Goal: Find specific page/section: Find specific page/section

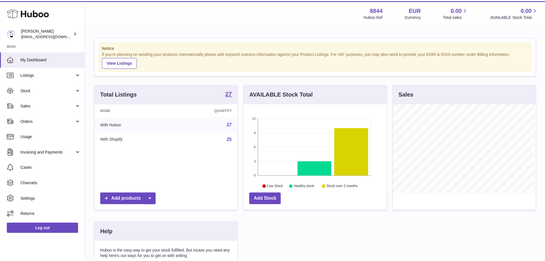
scroll to position [89, 144]
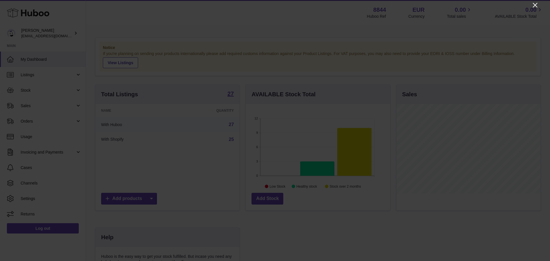
click at [537, 6] on icon "Close" at bounding box center [534, 5] width 7 height 7
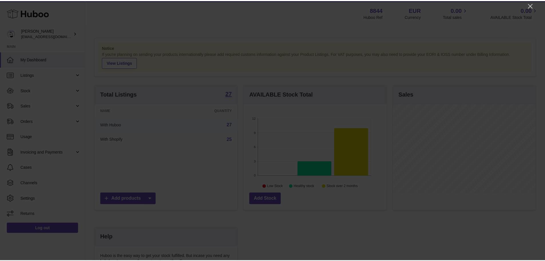
scroll to position [286155, 286101]
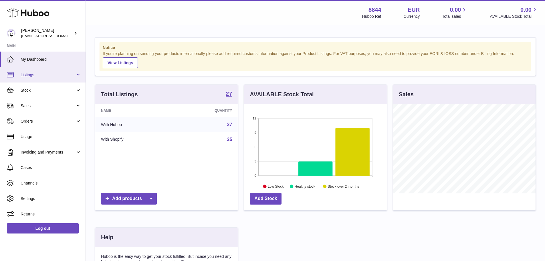
click at [33, 72] on span "Listings" at bounding box center [48, 74] width 55 height 5
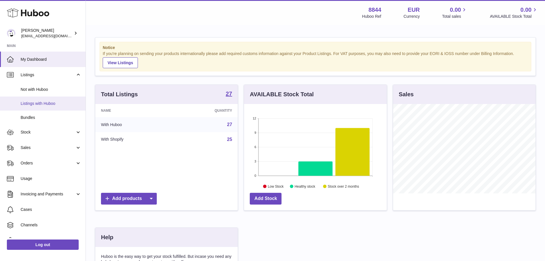
click at [31, 104] on span "Listings with Huboo" at bounding box center [51, 103] width 61 height 5
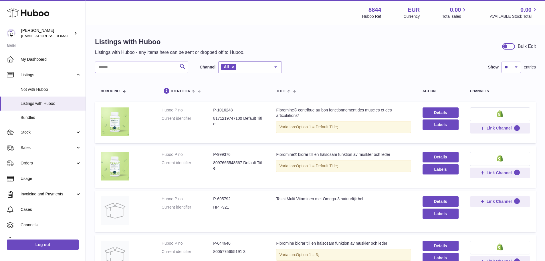
click at [121, 67] on input "text" at bounding box center [141, 67] width 93 height 11
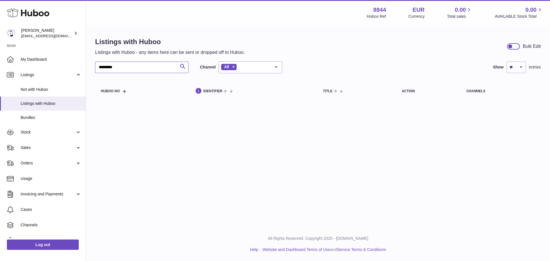
type input "*********"
